Goal: Information Seeking & Learning: Learn about a topic

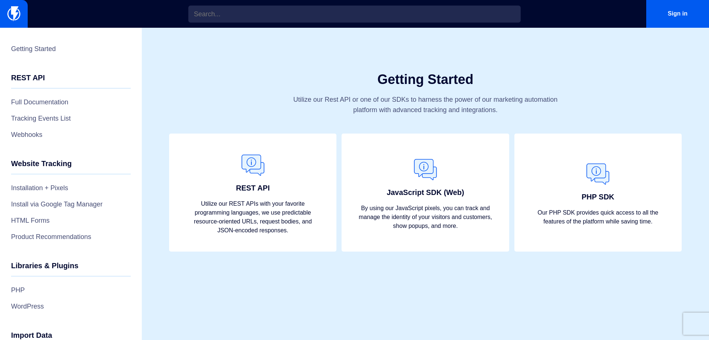
click at [264, 117] on div "Getting Started Utilize our Rest API or one of our SDKs to harness the power of…" at bounding box center [426, 81] width 568 height 106
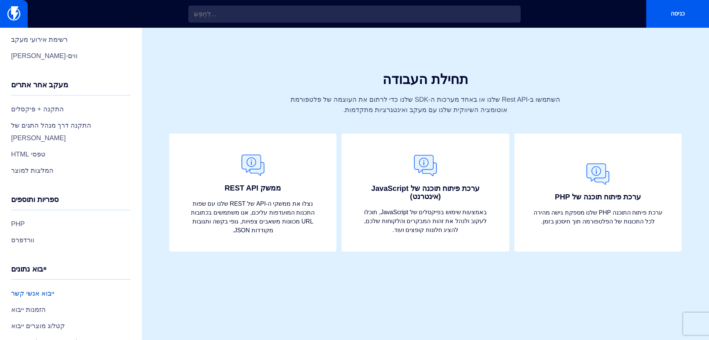
scroll to position [74, 0]
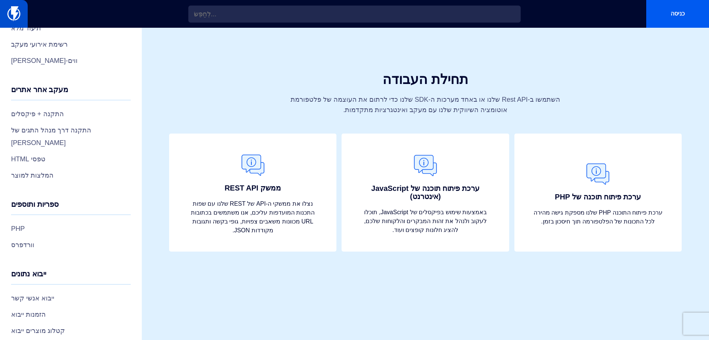
click at [15, 11] on img at bounding box center [13, 13] width 13 height 15
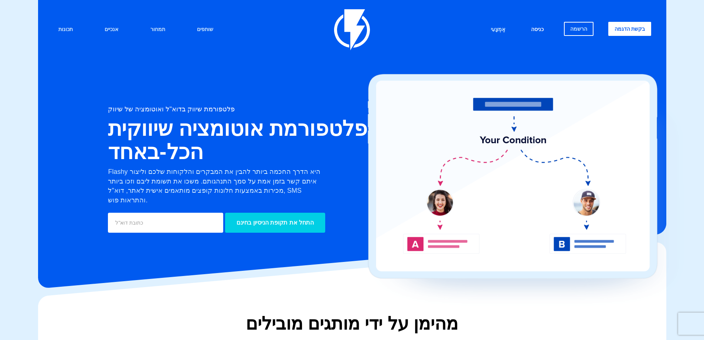
click at [539, 28] on font "כניסה" at bounding box center [537, 29] width 13 height 6
